Goal: Task Accomplishment & Management: Complete application form

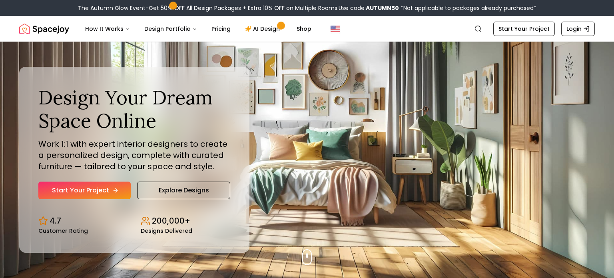
click at [111, 195] on link "Start Your Project" at bounding box center [84, 190] width 92 height 18
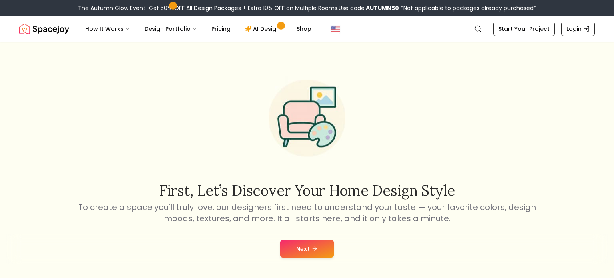
click at [327, 243] on button "Next" at bounding box center [307, 249] width 54 height 18
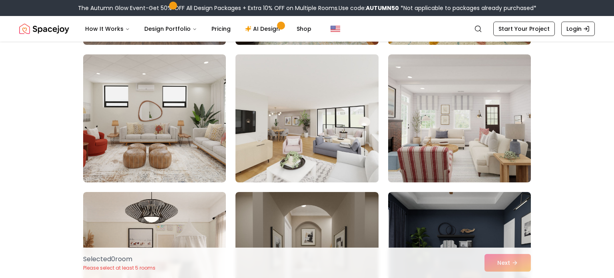
scroll to position [435, 0]
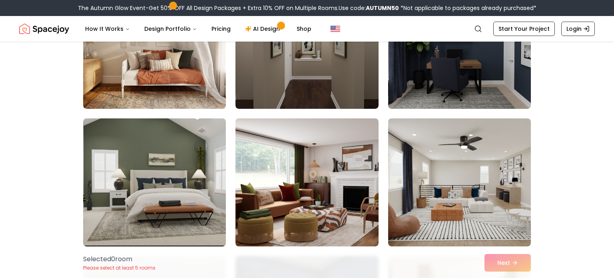
scroll to position [419, 0]
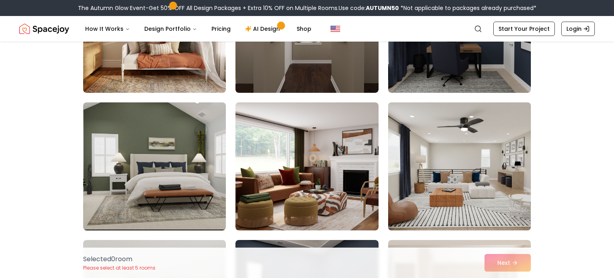
click at [439, 162] on img at bounding box center [460, 166] width 150 height 134
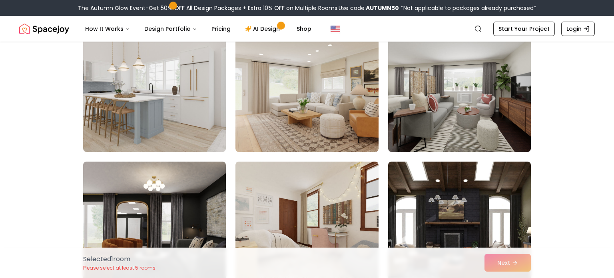
scroll to position [1330, 0]
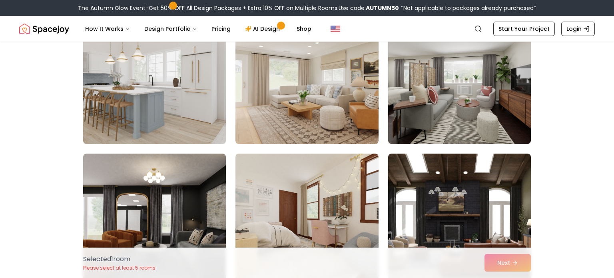
click at [142, 92] on img at bounding box center [155, 80] width 150 height 134
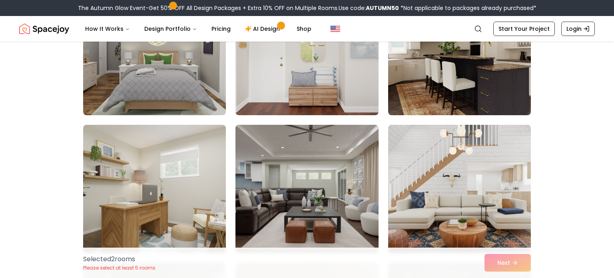
scroll to position [1922, 0]
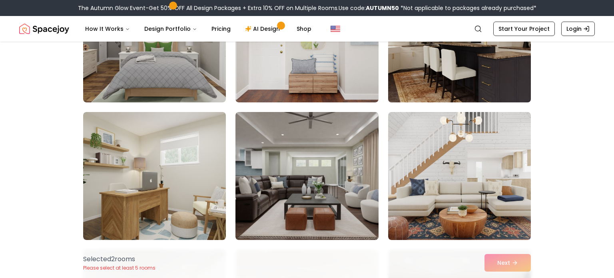
click at [486, 79] on img at bounding box center [460, 38] width 150 height 134
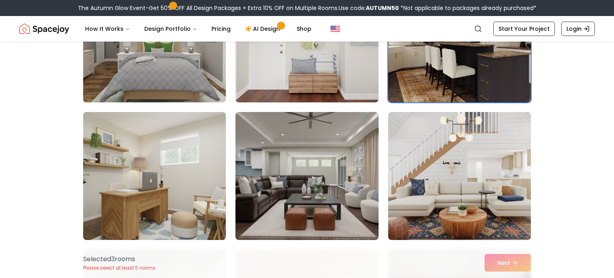
click at [151, 63] on img at bounding box center [155, 38] width 150 height 134
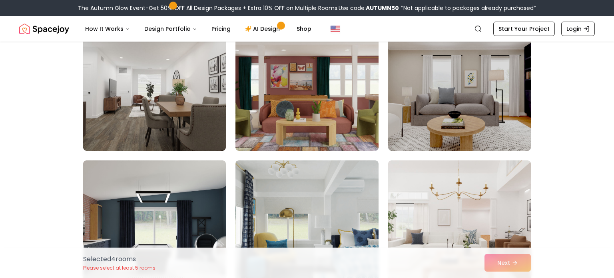
scroll to position [2162, 0]
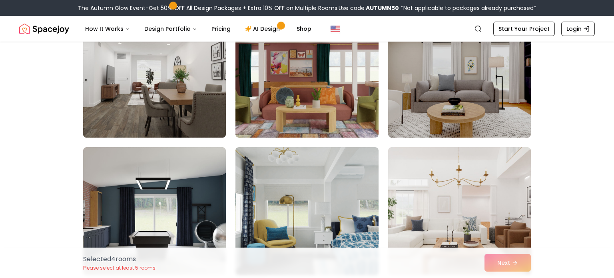
click at [134, 88] on img at bounding box center [155, 73] width 150 height 134
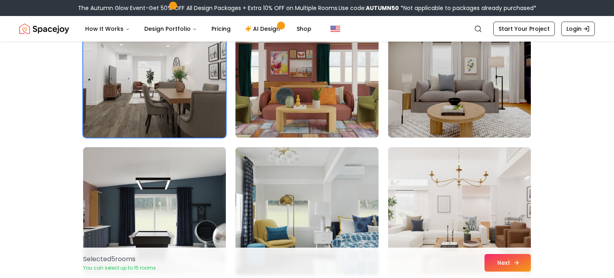
click at [499, 261] on button "Next" at bounding box center [507, 263] width 46 height 18
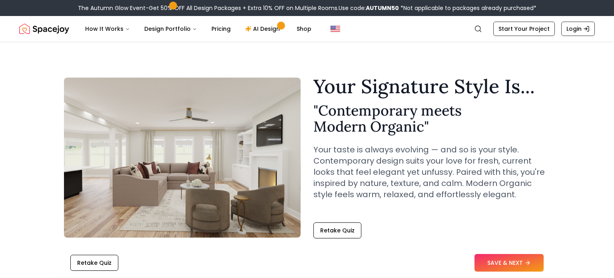
click at [499, 261] on button "SAVE & NEXT" at bounding box center [508, 263] width 69 height 18
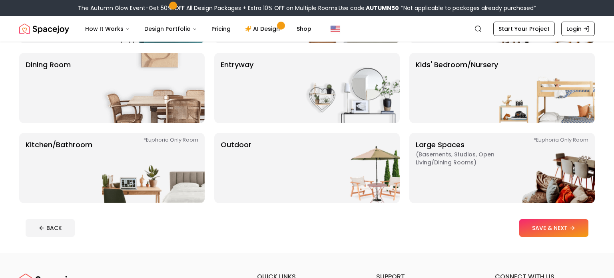
scroll to position [152, 0]
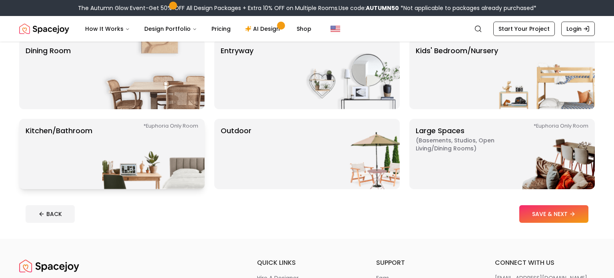
click at [137, 158] on img at bounding box center [153, 154] width 102 height 70
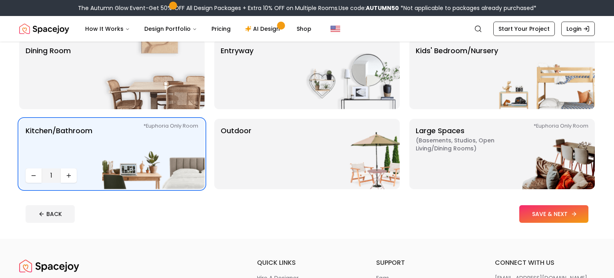
click at [552, 214] on button "SAVE & NEXT" at bounding box center [553, 214] width 69 height 18
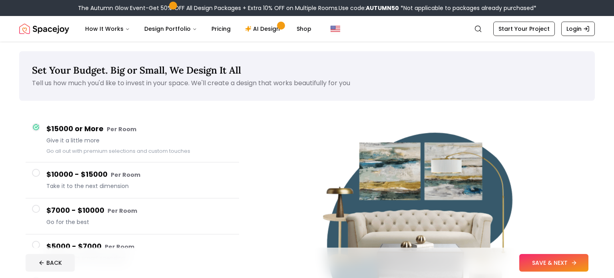
click at [553, 263] on button "SAVE & NEXT" at bounding box center [553, 263] width 69 height 18
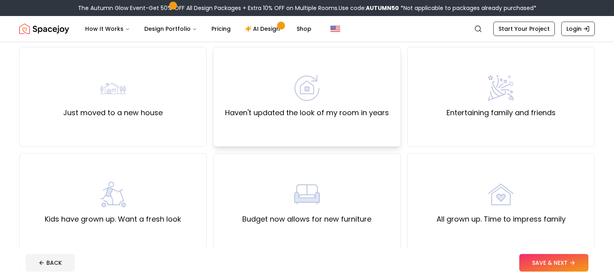
scroll to position [66, 0]
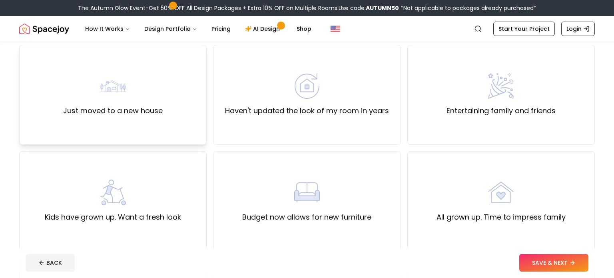
click at [189, 132] on div "Just moved to a new house" at bounding box center [112, 95] width 187 height 100
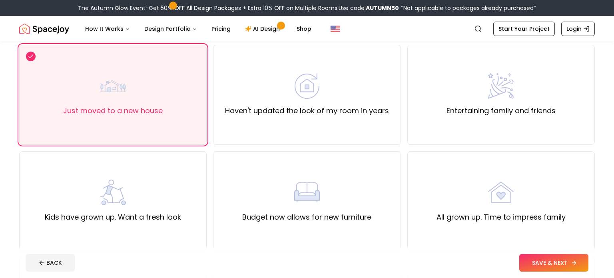
click at [540, 265] on button "SAVE & NEXT" at bounding box center [553, 263] width 69 height 18
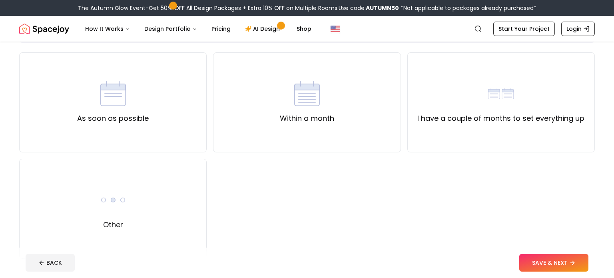
scroll to position [62, 0]
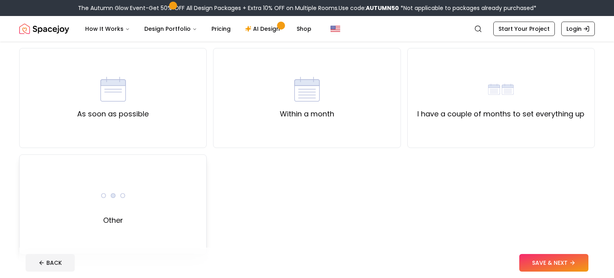
click at [151, 200] on div "Other" at bounding box center [112, 204] width 187 height 100
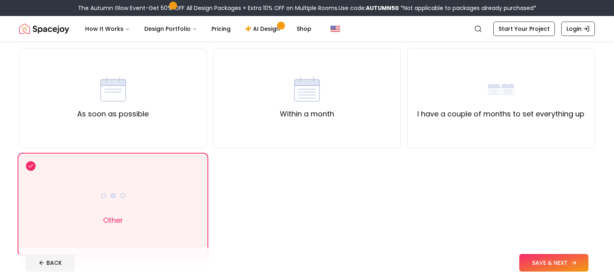
click at [549, 263] on button "SAVE & NEXT" at bounding box center [553, 263] width 69 height 18
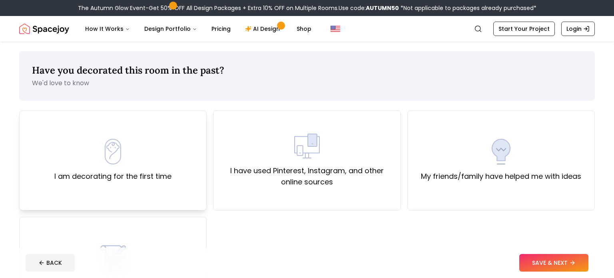
click at [175, 169] on div "I am decorating for the first time" at bounding box center [112, 160] width 187 height 100
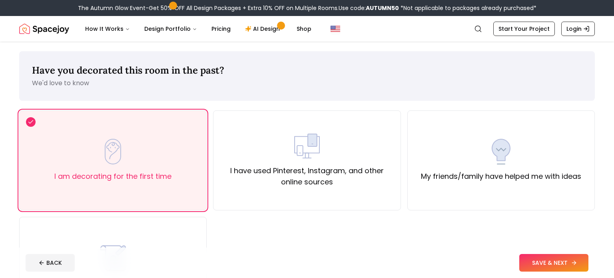
click at [532, 256] on button "SAVE & NEXT" at bounding box center [553, 263] width 69 height 18
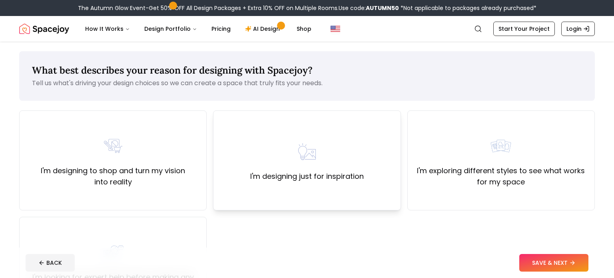
click at [391, 177] on div "I'm designing just for inspiration" at bounding box center [306, 160] width 187 height 100
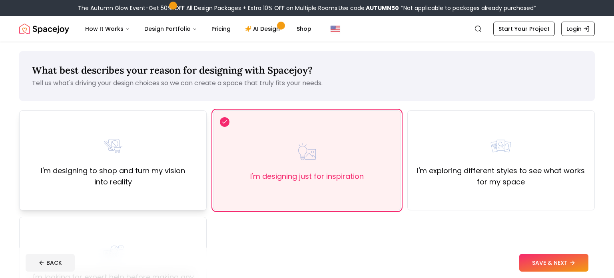
click at [138, 165] on label "I'm designing to shop and turn my vision into reality" at bounding box center [113, 176] width 174 height 22
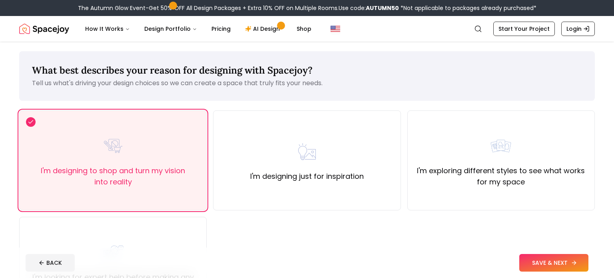
click at [536, 263] on button "SAVE & NEXT" at bounding box center [553, 263] width 69 height 18
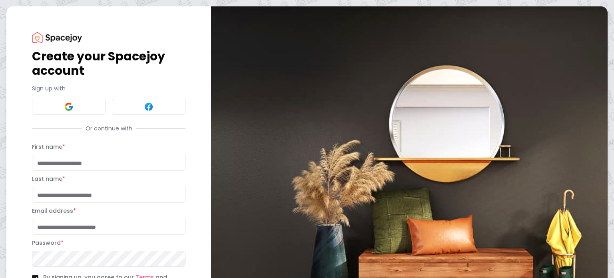
click at [275, 14] on img at bounding box center [409, 179] width 397 height 346
